Goal: Information Seeking & Learning: Learn about a topic

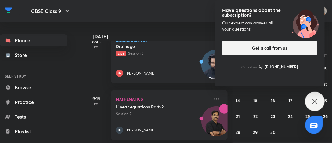
scroll to position [425, 0]
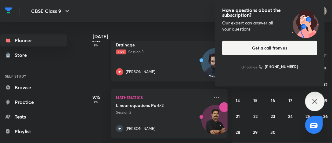
click at [148, 67] on div "Drainage Live Session 3 [PERSON_NAME]" at bounding box center [162, 59] width 93 height 34
